Goal: Task Accomplishment & Management: Manage account settings

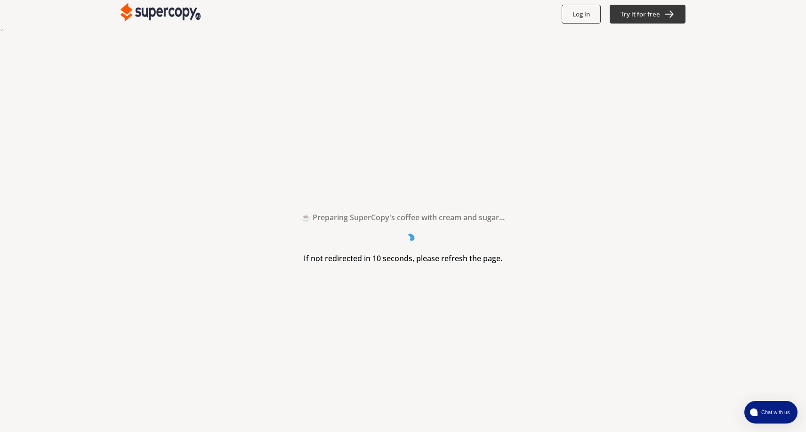
click at [588, 13] on b "Log In" at bounding box center [580, 14] width 17 height 8
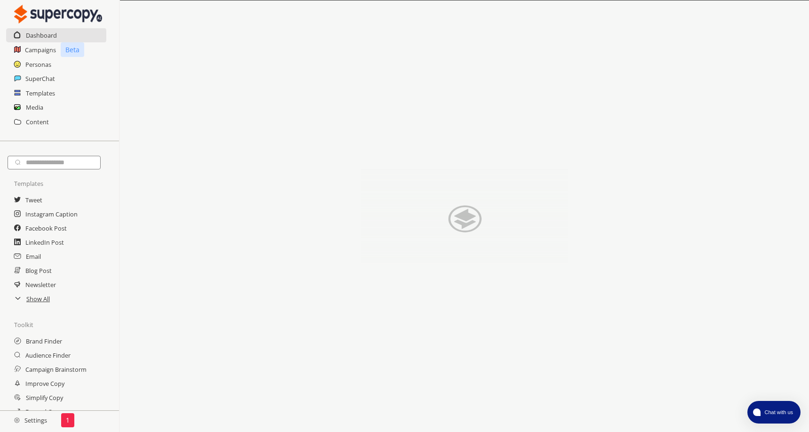
click at [45, 420] on h2 "Settings" at bounding box center [30, 420] width 61 height 19
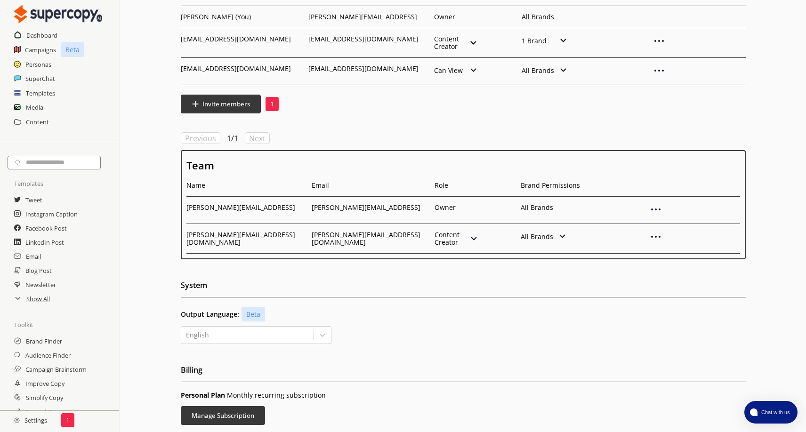
scroll to position [169, 0]
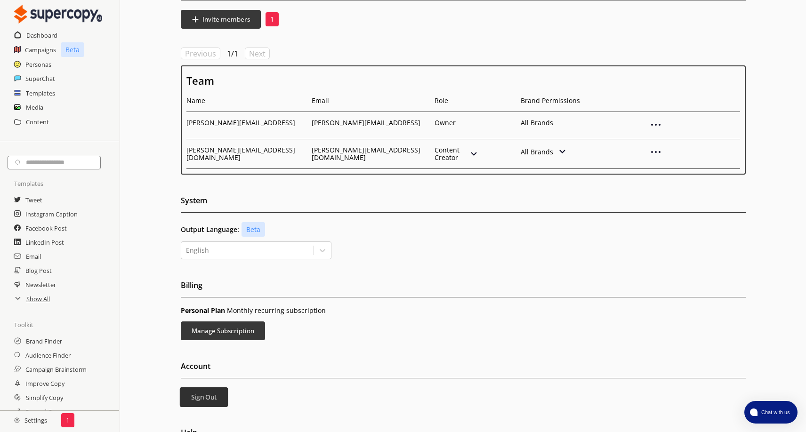
click at [194, 392] on button "Sign Out" at bounding box center [203, 397] width 48 height 20
